Goal: Task Accomplishment & Management: Use online tool/utility

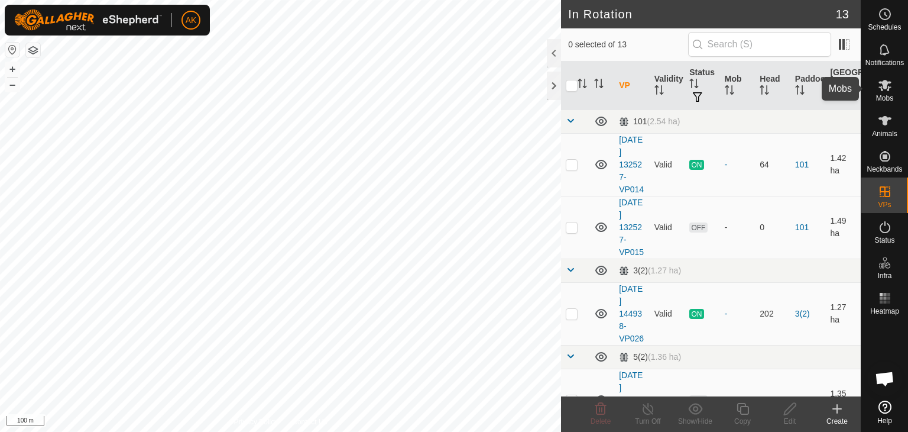
click at [884, 86] on icon at bounding box center [884, 85] width 13 height 11
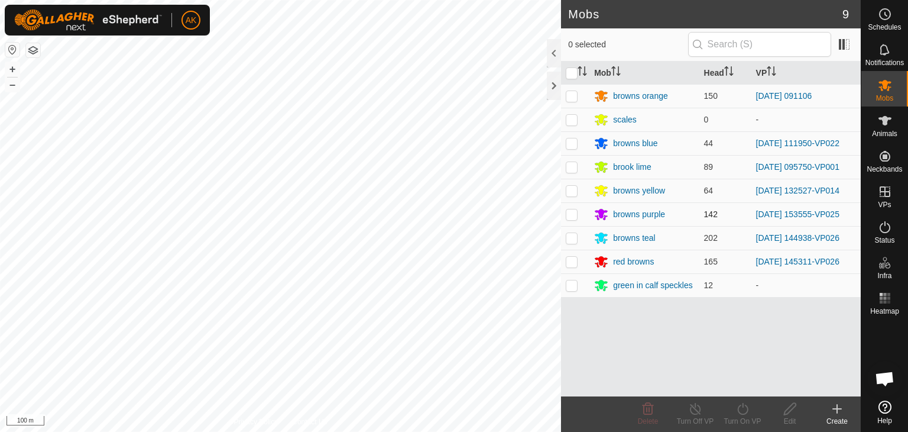
click at [570, 215] on p-checkbox at bounding box center [572, 213] width 12 height 9
checkbox input "true"
click at [747, 407] on icon at bounding box center [742, 408] width 15 height 14
click link "Now"
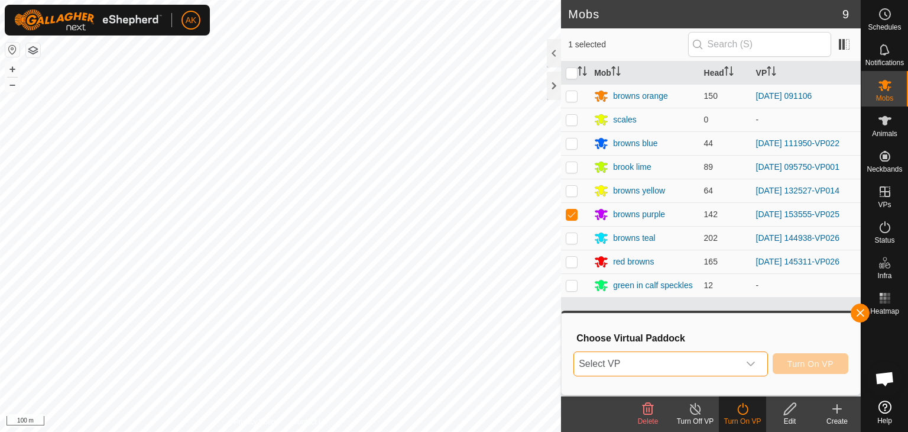
click at [695, 358] on span "Select VP" at bounding box center [656, 364] width 165 height 24
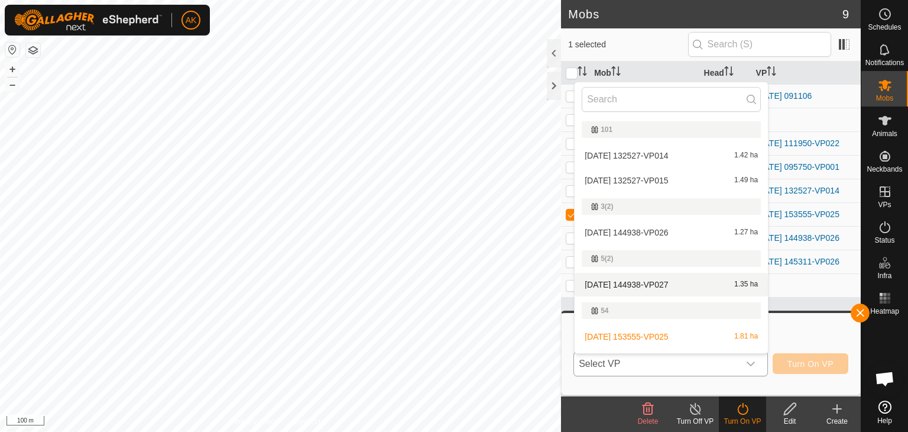
scroll to position [118, 0]
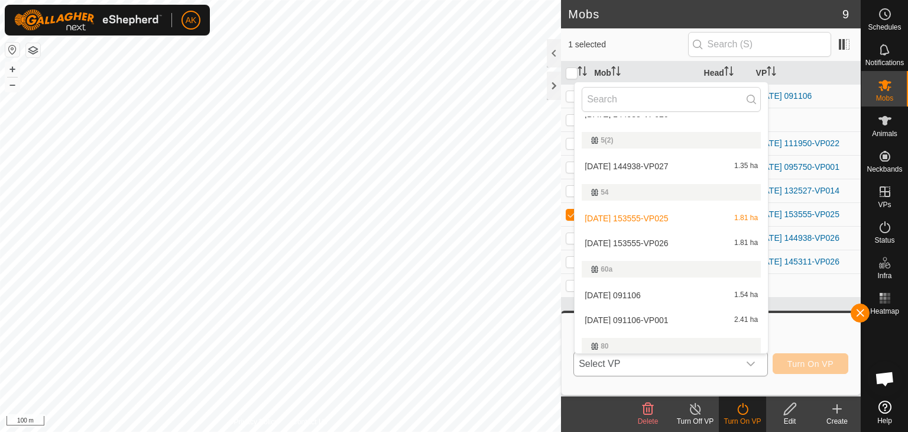
click at [640, 242] on li "[DATE] 153555-VP026 1.81 ha" at bounding box center [671, 243] width 193 height 24
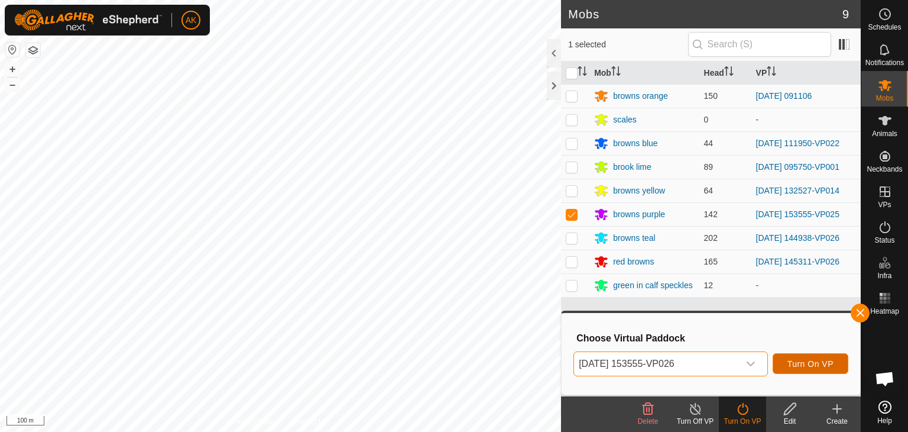
click at [790, 367] on span "Turn On VP" at bounding box center [810, 363] width 46 height 9
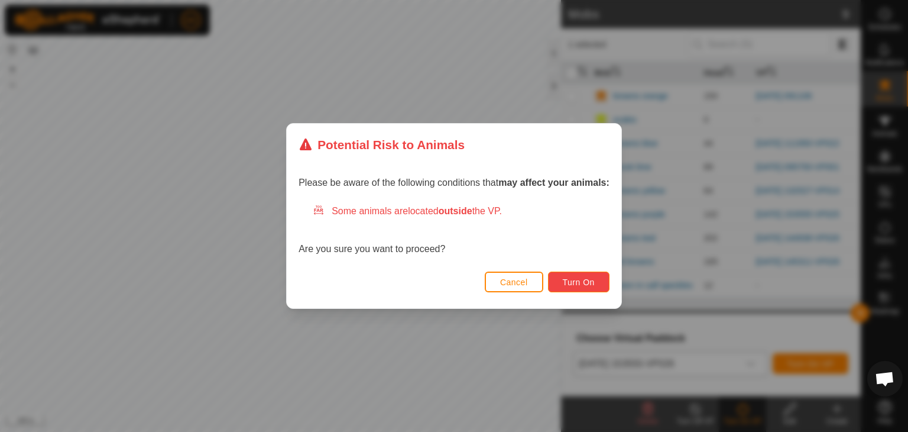
click at [582, 282] on span "Turn On" at bounding box center [579, 281] width 32 height 9
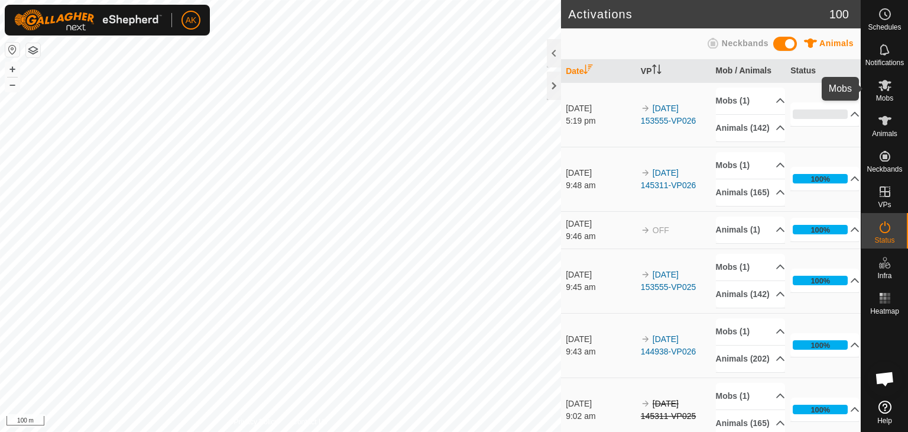
click at [886, 90] on icon at bounding box center [885, 85] width 14 height 14
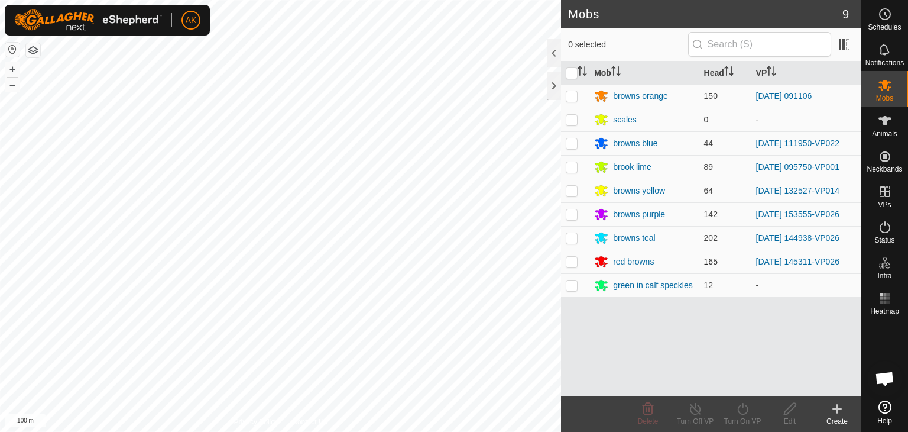
click at [569, 257] on p-checkbox at bounding box center [572, 261] width 12 height 9
checkbox input "true"
click at [746, 410] on icon at bounding box center [742, 408] width 15 height 14
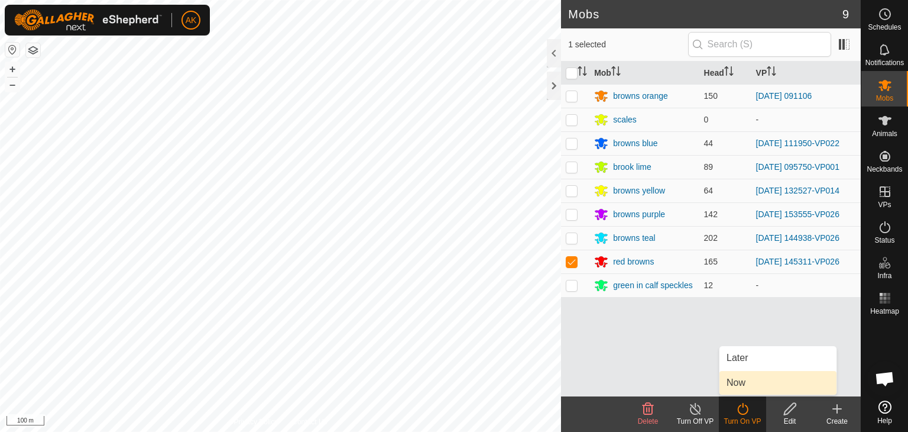
click at [732, 383] on link "Now" at bounding box center [777, 383] width 117 height 24
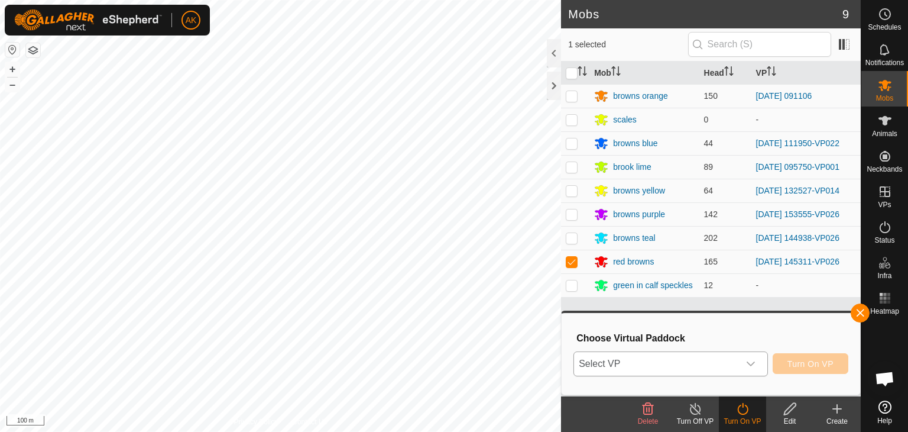
click at [672, 359] on span "Select VP" at bounding box center [656, 364] width 165 height 24
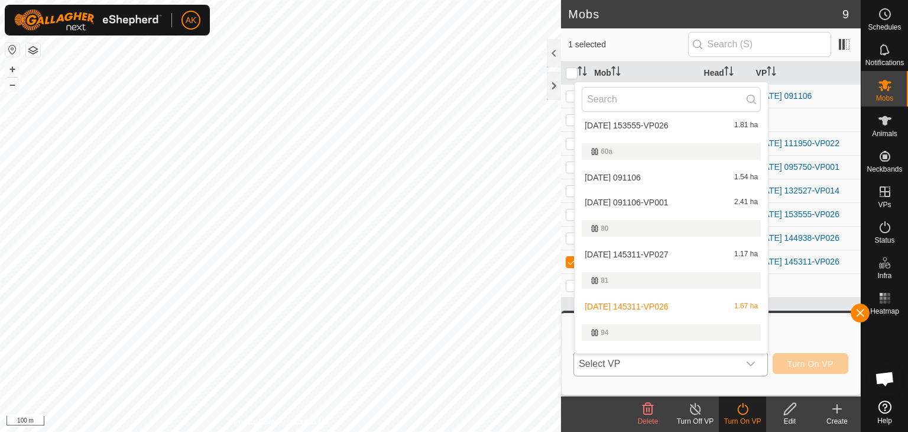
scroll to position [257, 0]
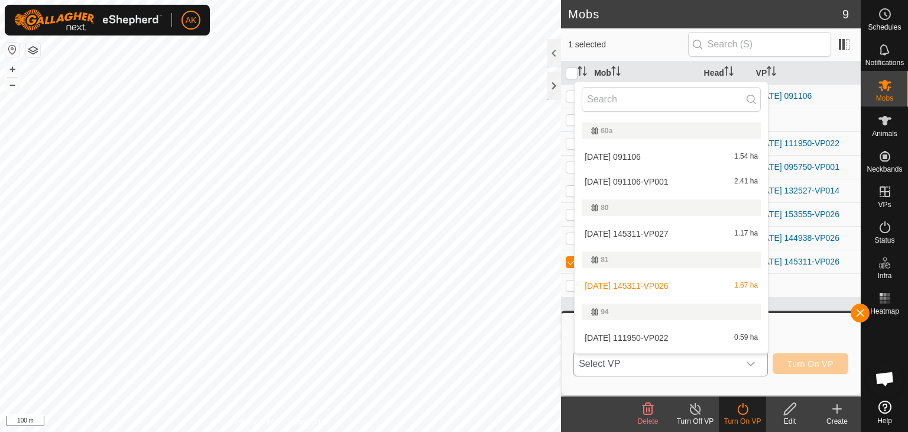
click at [649, 228] on li "[DATE] 145311-VP027 1.17 ha" at bounding box center [671, 234] width 193 height 24
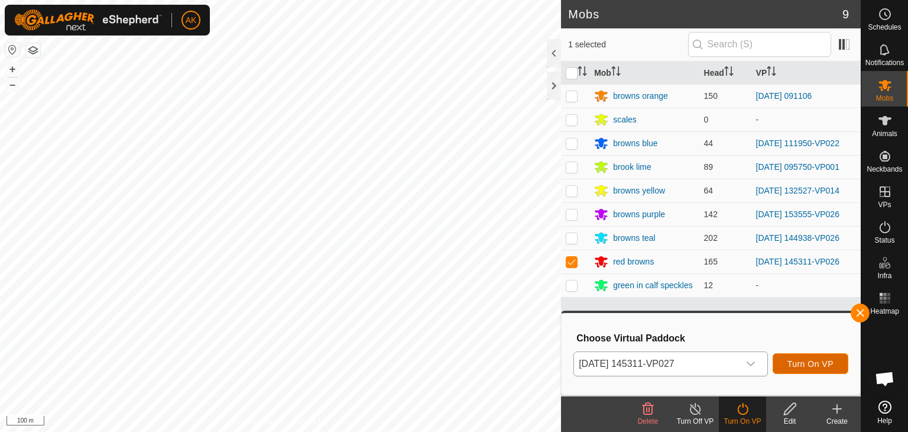
click at [787, 365] on span "Turn On VP" at bounding box center [810, 363] width 46 height 9
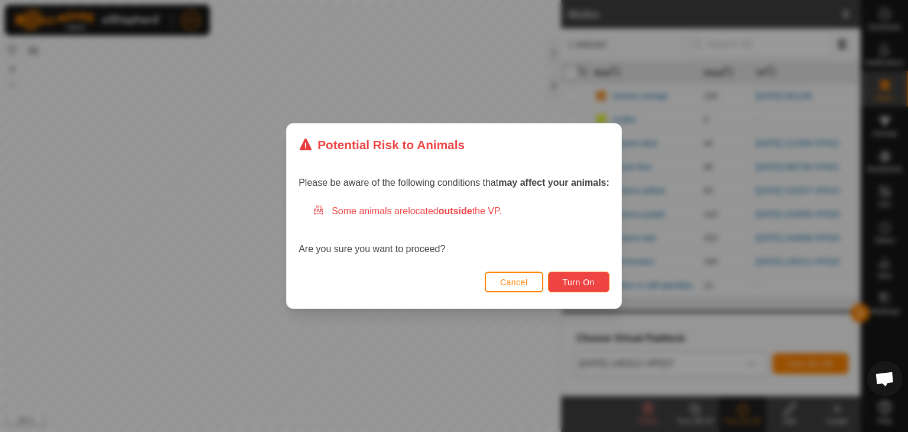
click at [599, 280] on button "Turn On" at bounding box center [578, 281] width 61 height 21
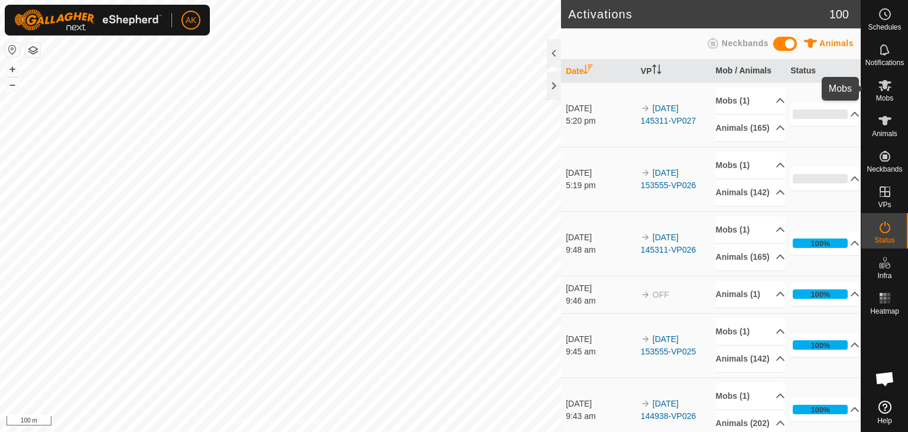
click at [884, 87] on icon at bounding box center [884, 85] width 13 height 11
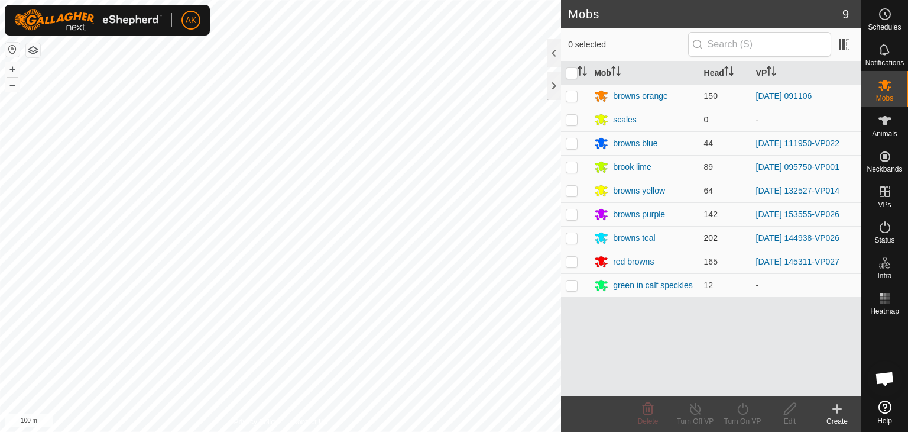
click at [573, 238] on p-checkbox at bounding box center [572, 237] width 12 height 9
checkbox input "true"
click at [747, 416] on div "Turn On VP" at bounding box center [742, 421] width 47 height 11
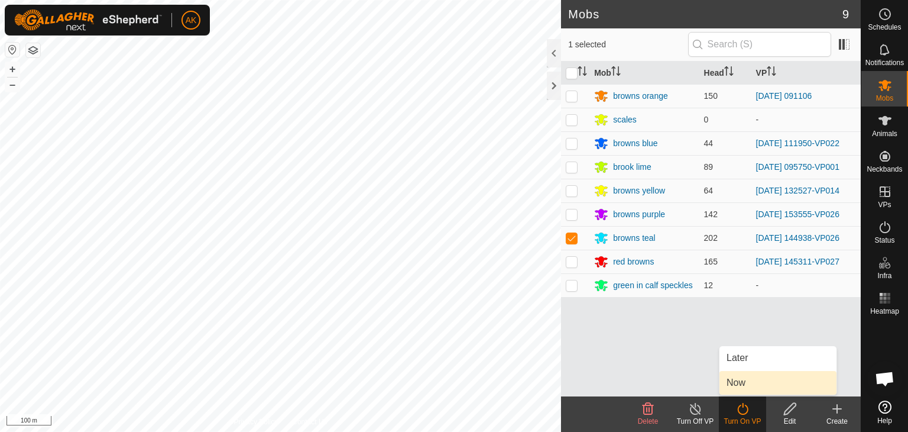
click at [745, 385] on link "Now" at bounding box center [777, 383] width 117 height 24
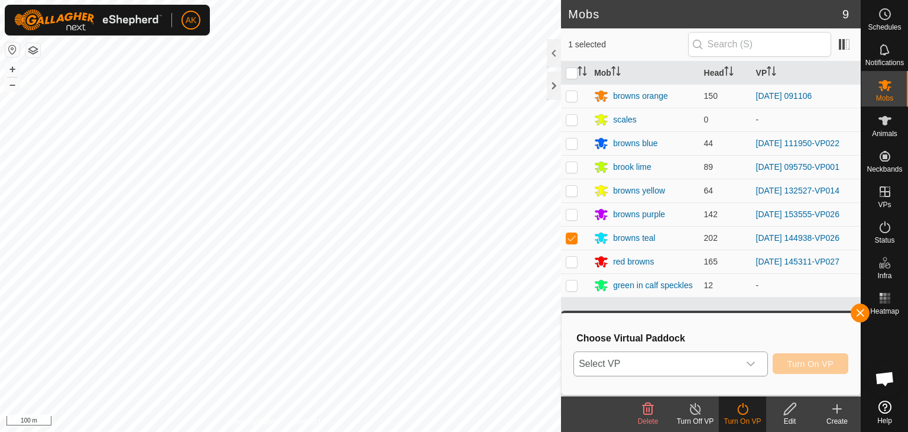
click at [744, 369] on div "dropdown trigger" at bounding box center [751, 364] width 24 height 24
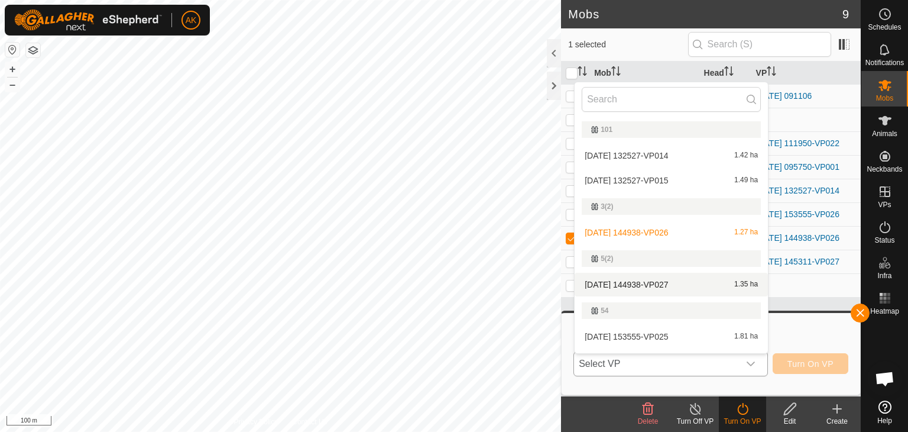
click at [643, 283] on li "[DATE] 144938-VP027 1.35 ha" at bounding box center [671, 285] width 193 height 24
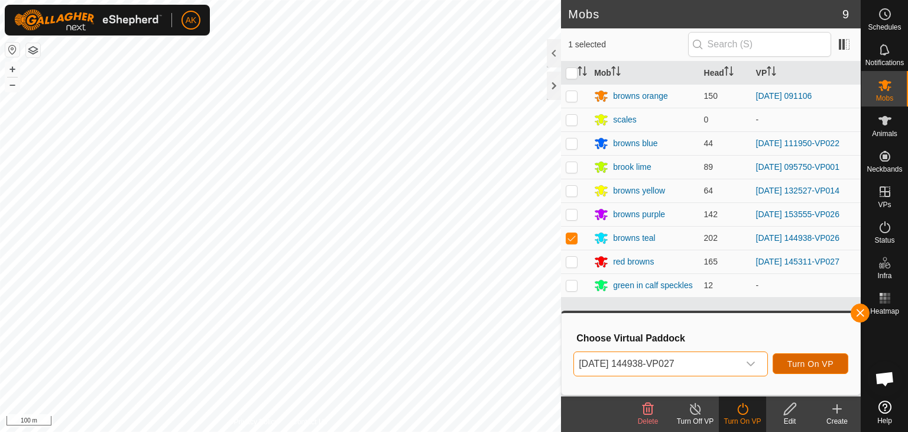
click at [795, 365] on span "Turn On VP" at bounding box center [810, 363] width 46 height 9
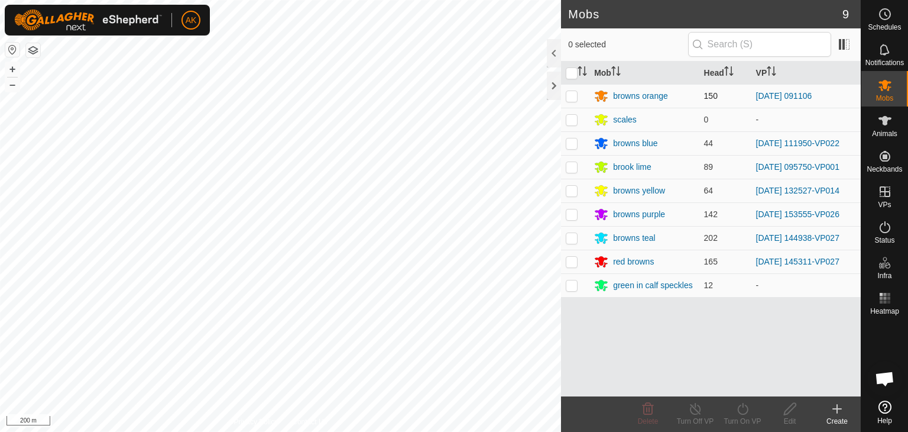
click at [569, 94] on p-checkbox at bounding box center [572, 95] width 12 height 9
checkbox input "true"
click at [739, 406] on icon at bounding box center [742, 409] width 11 height 12
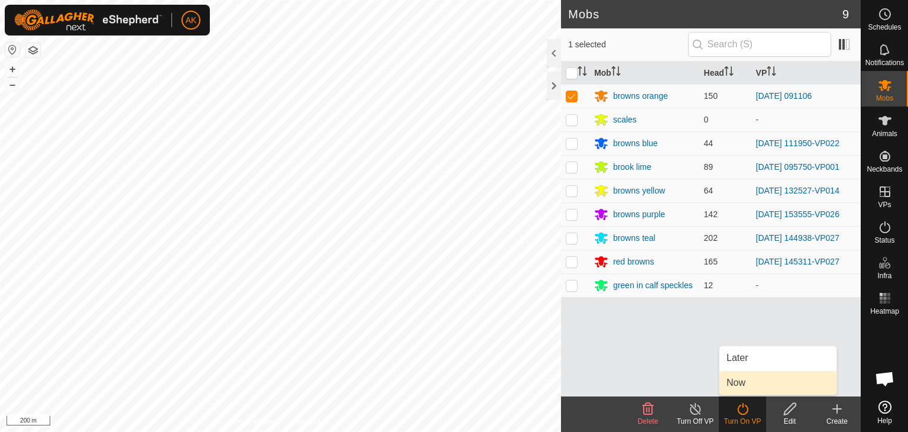
click at [742, 380] on link "Now" at bounding box center [777, 383] width 117 height 24
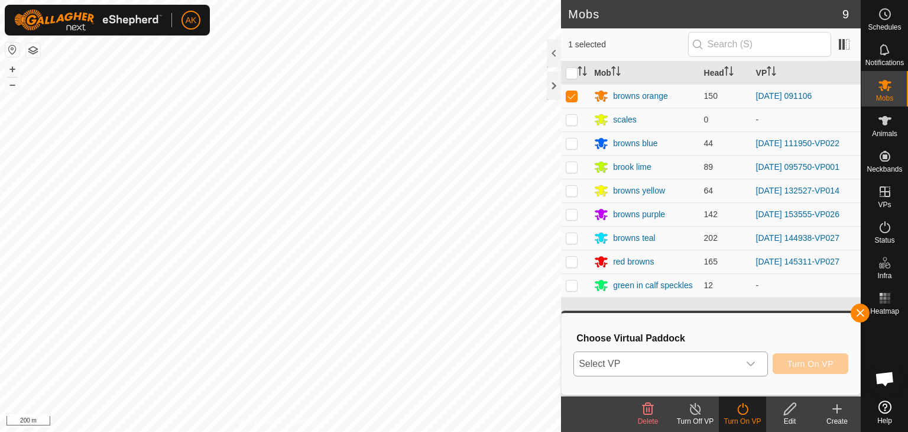
click at [648, 358] on span "Select VP" at bounding box center [656, 364] width 165 height 24
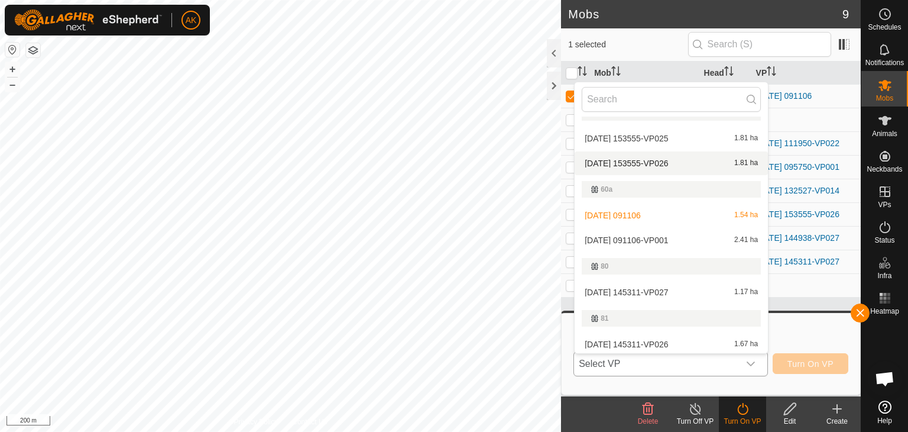
scroll to position [197, 0]
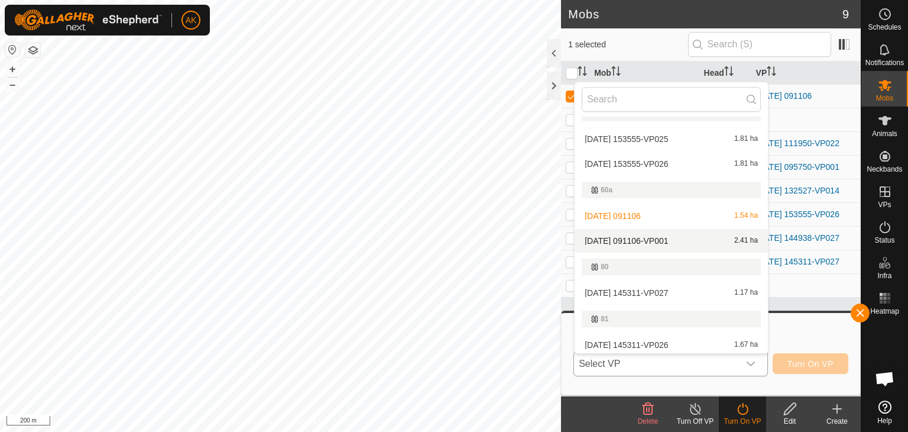
click at [622, 235] on li "2025-09-18 091106-VP001 2.41 ha" at bounding box center [671, 241] width 193 height 24
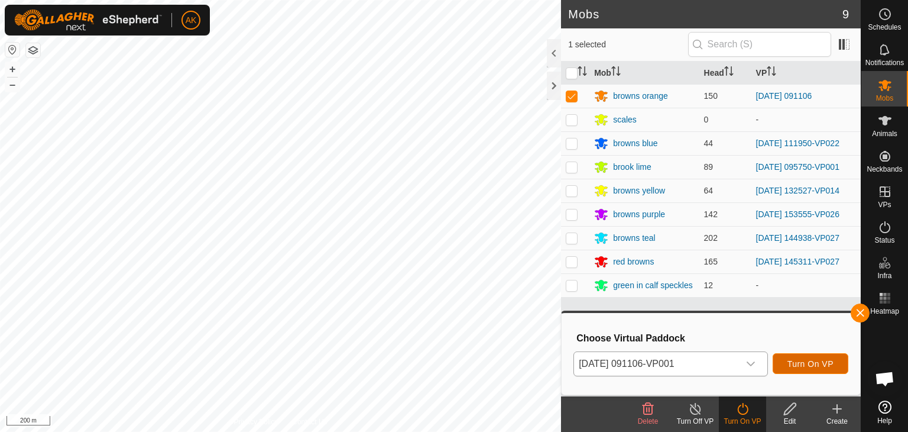
click at [819, 366] on span "Turn On VP" at bounding box center [810, 363] width 46 height 9
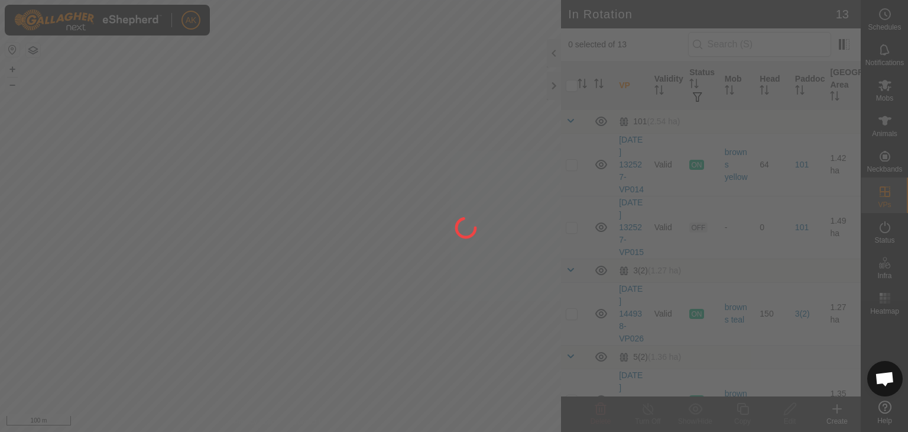
click at [315, 234] on div at bounding box center [454, 216] width 908 height 432
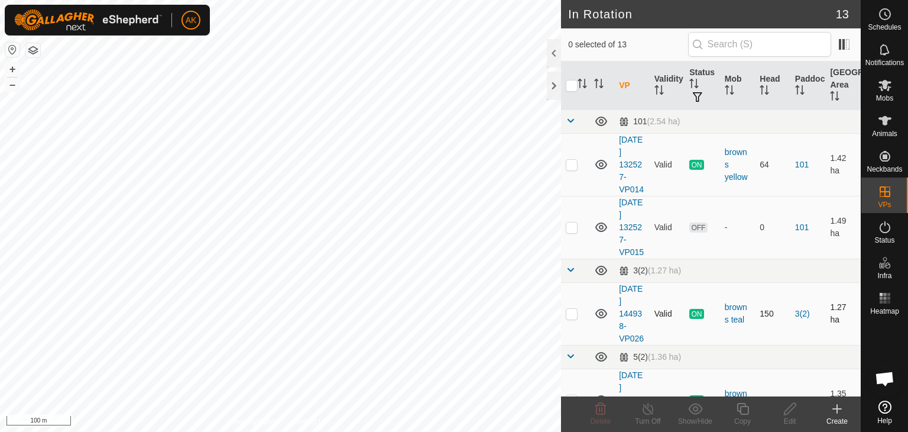
checkbox input "true"
click at [738, 407] on icon at bounding box center [742, 408] width 15 height 14
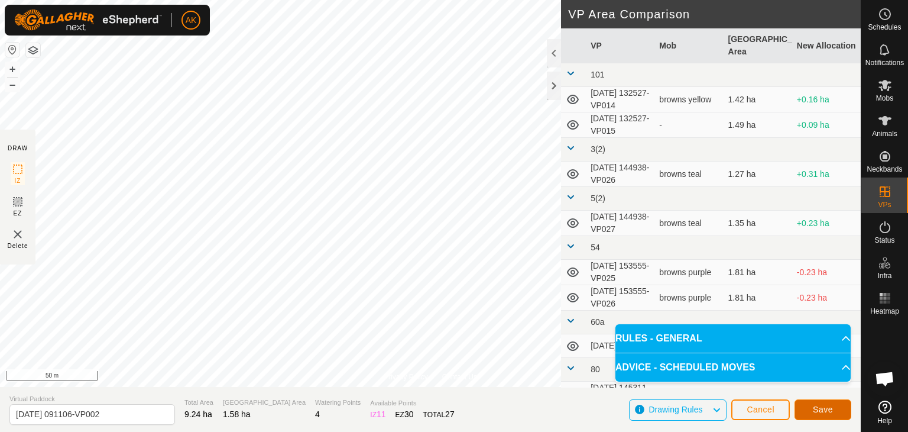
click at [830, 411] on span "Save" at bounding box center [823, 408] width 20 height 9
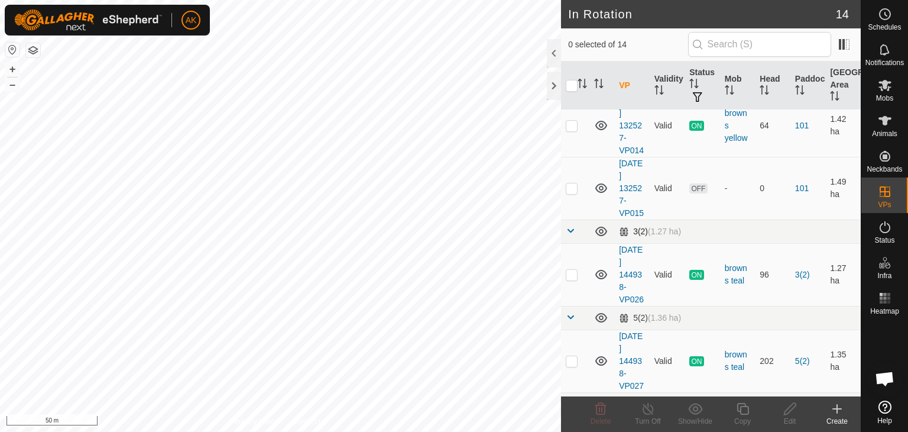
scroll to position [59, 0]
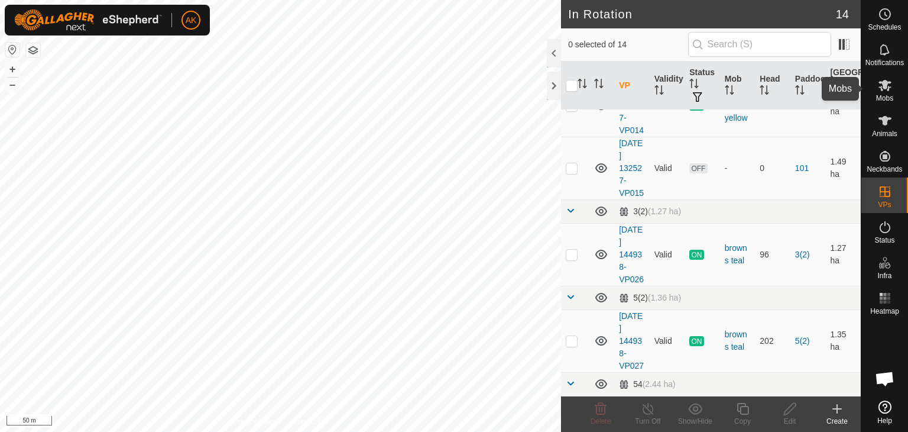
click at [881, 90] on icon at bounding box center [884, 85] width 13 height 11
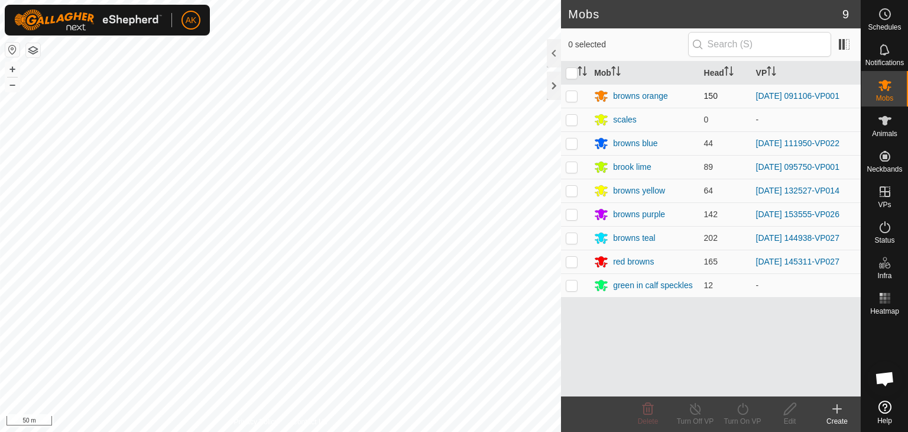
click at [575, 93] on p-checkbox at bounding box center [572, 95] width 12 height 9
checkbox input "true"
click at [748, 410] on icon at bounding box center [742, 408] width 15 height 14
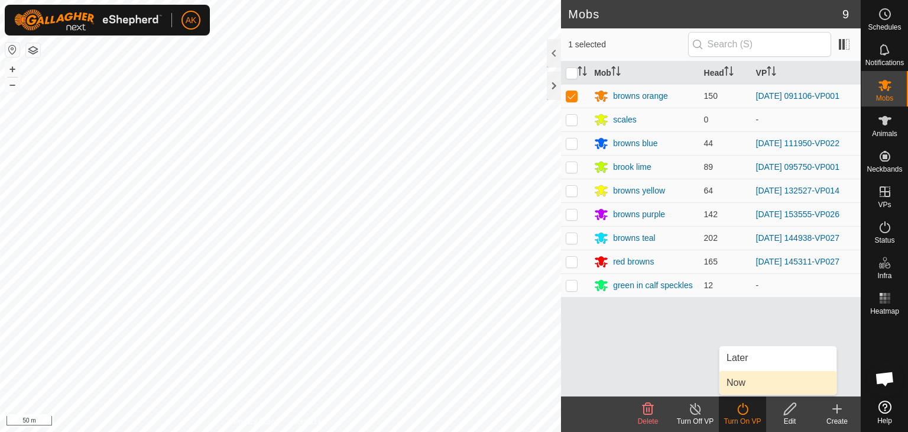
click at [742, 388] on link "Now" at bounding box center [777, 383] width 117 height 24
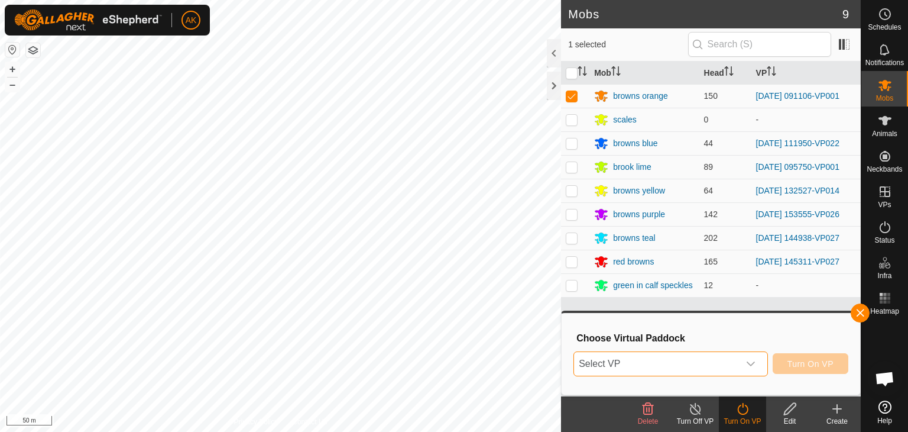
click at [651, 359] on span "Select VP" at bounding box center [656, 364] width 165 height 24
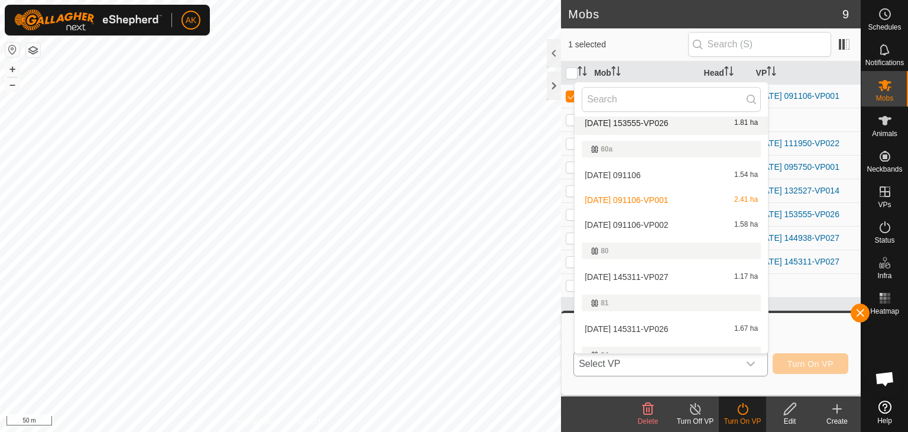
scroll to position [236, 0]
click at [648, 227] on li "2025-09-18 091106-VP002 1.58 ha" at bounding box center [671, 227] width 193 height 24
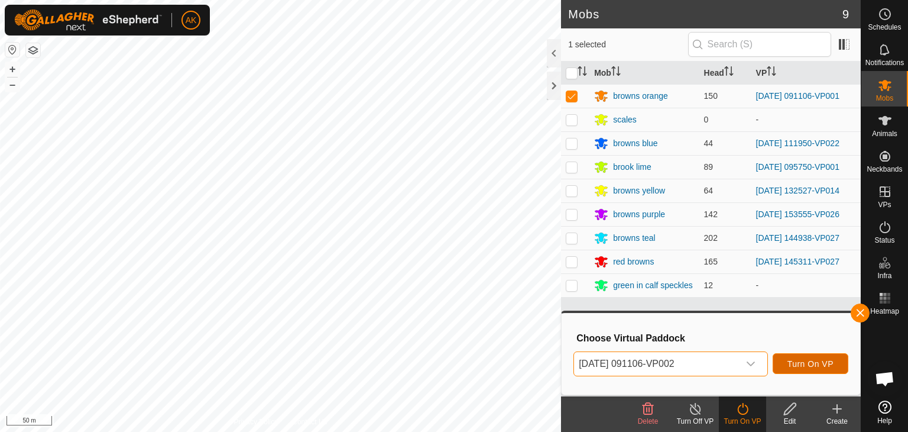
click at [804, 361] on span "Turn On VP" at bounding box center [810, 363] width 46 height 9
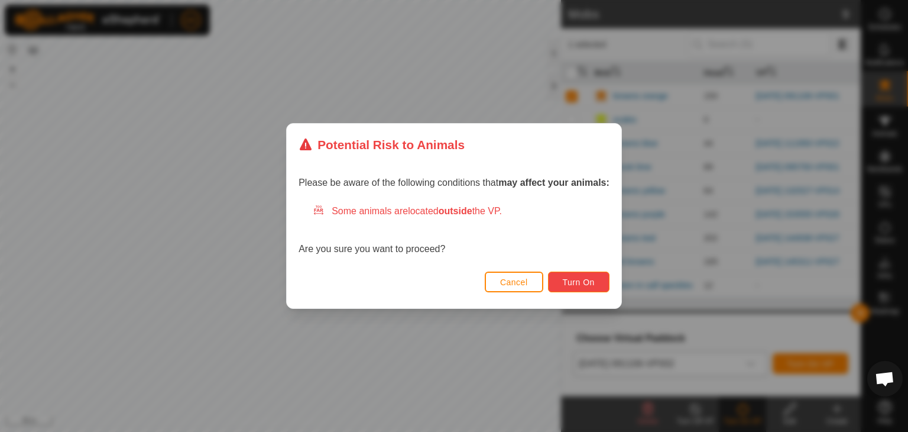
click at [587, 284] on span "Turn On" at bounding box center [579, 281] width 32 height 9
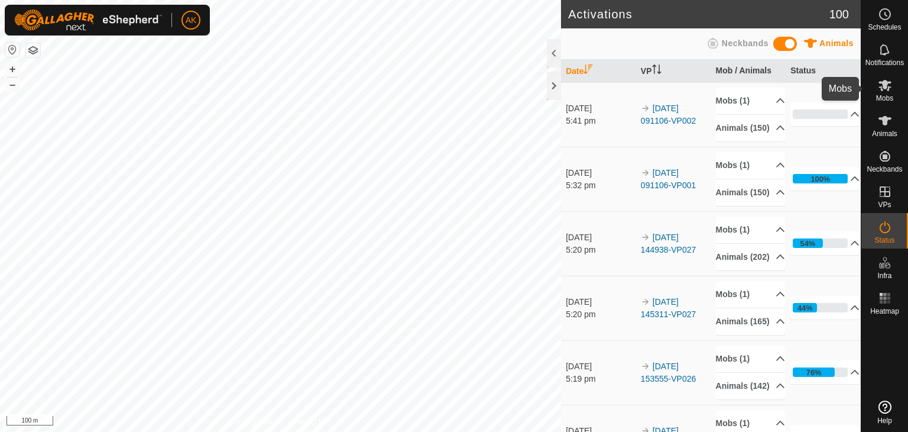
click at [883, 89] on icon at bounding box center [885, 85] width 14 height 14
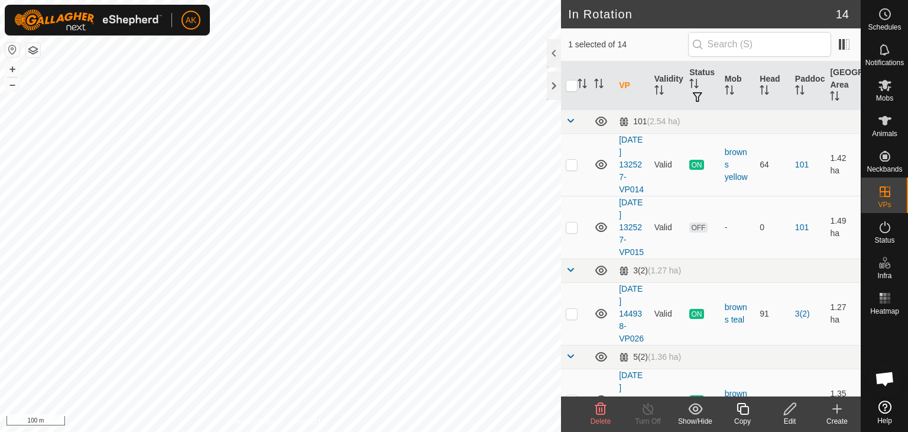
click at [600, 410] on icon at bounding box center [601, 408] width 14 height 14
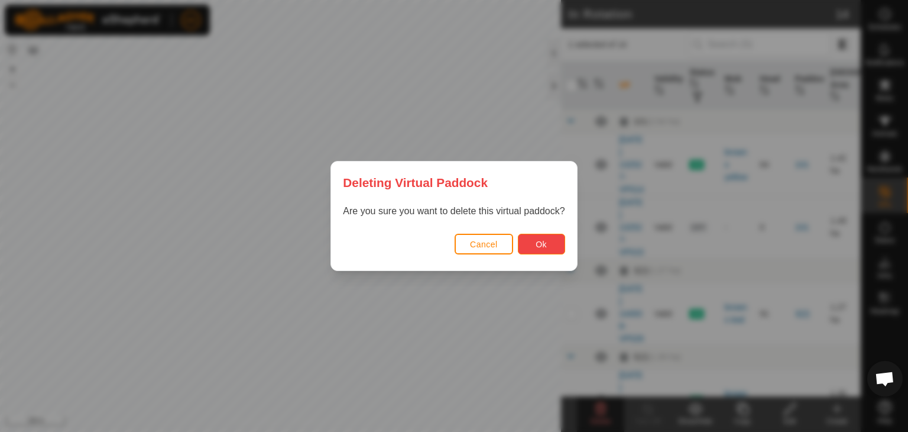
click at [526, 247] on button "Ok" at bounding box center [541, 244] width 47 height 21
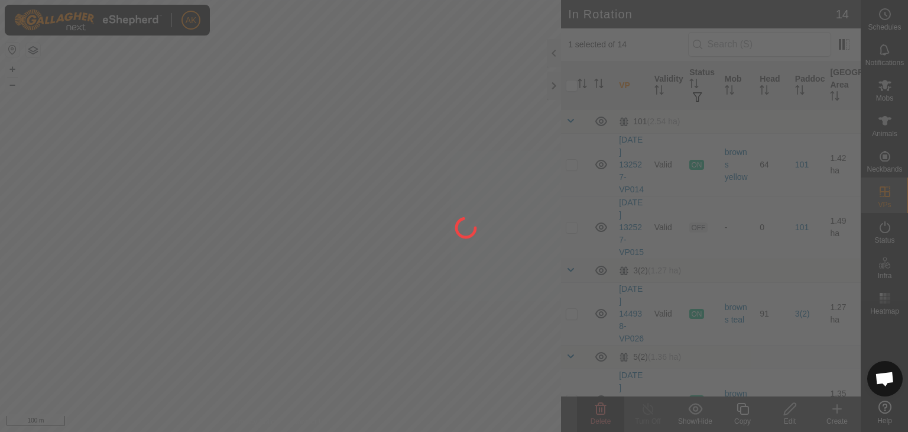
checkbox input "false"
